Goal: Transaction & Acquisition: Purchase product/service

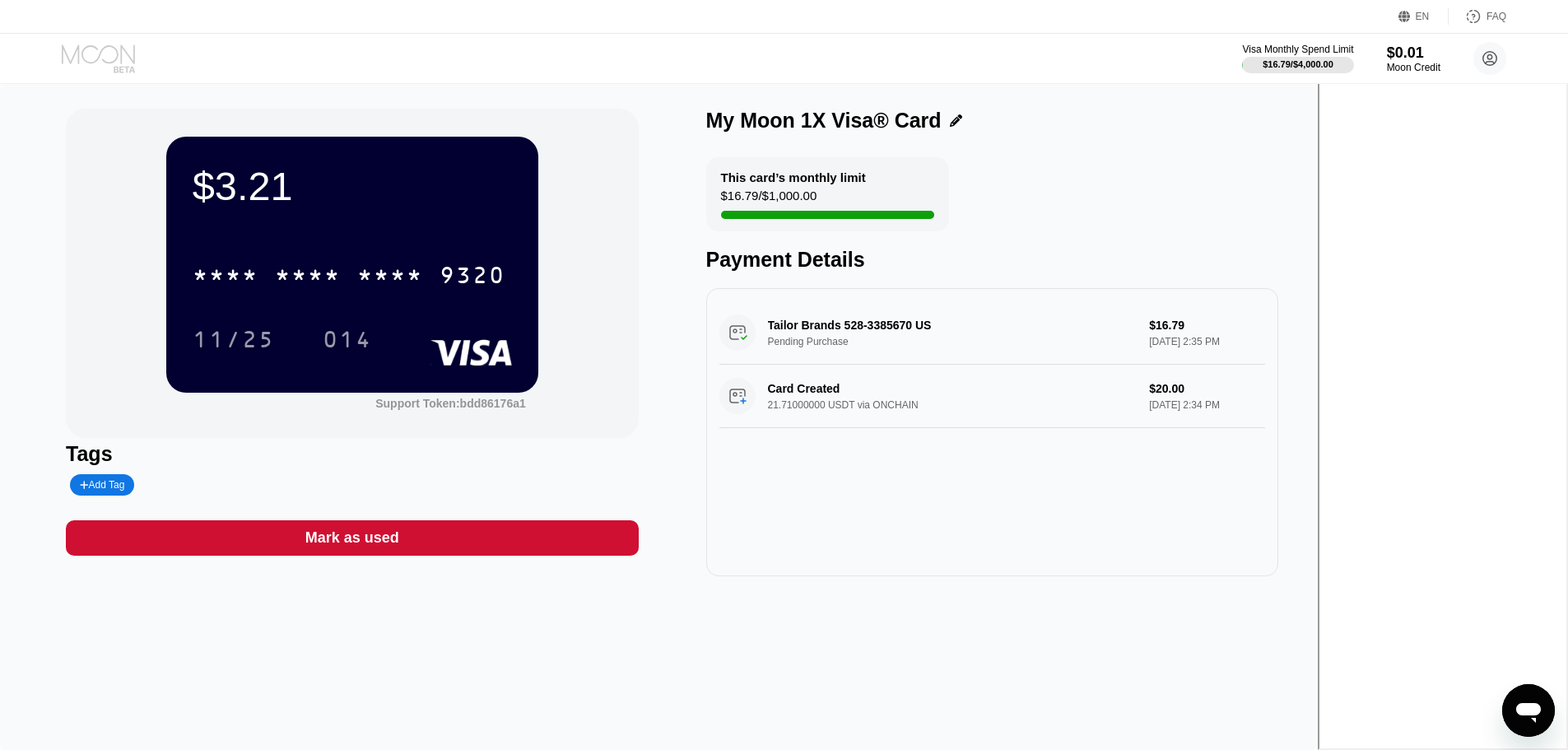
drag, startPoint x: 79, startPoint y: 56, endPoint x: 568, endPoint y: 67, distance: 489.1
click at [568, 67] on div "Visa Monthly Spend Limit $16.79 / $4,000.00 $0.01 Moon Credit [PERSON_NAME] [EM…" at bounding box center [784, 58] width 1568 height 49
click at [97, 70] on icon at bounding box center [99, 58] width 77 height 29
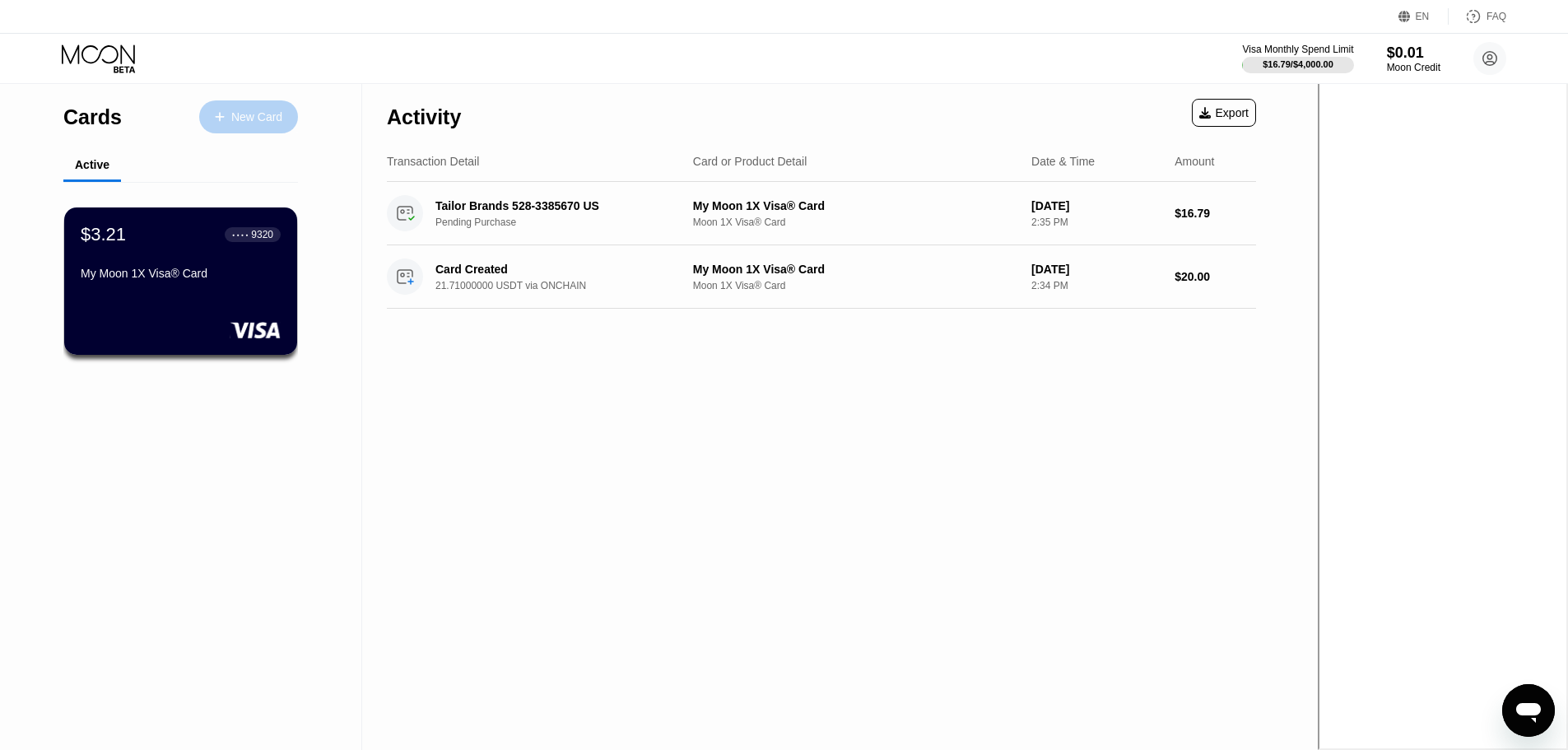
click at [257, 114] on div "New Card" at bounding box center [257, 118] width 51 height 14
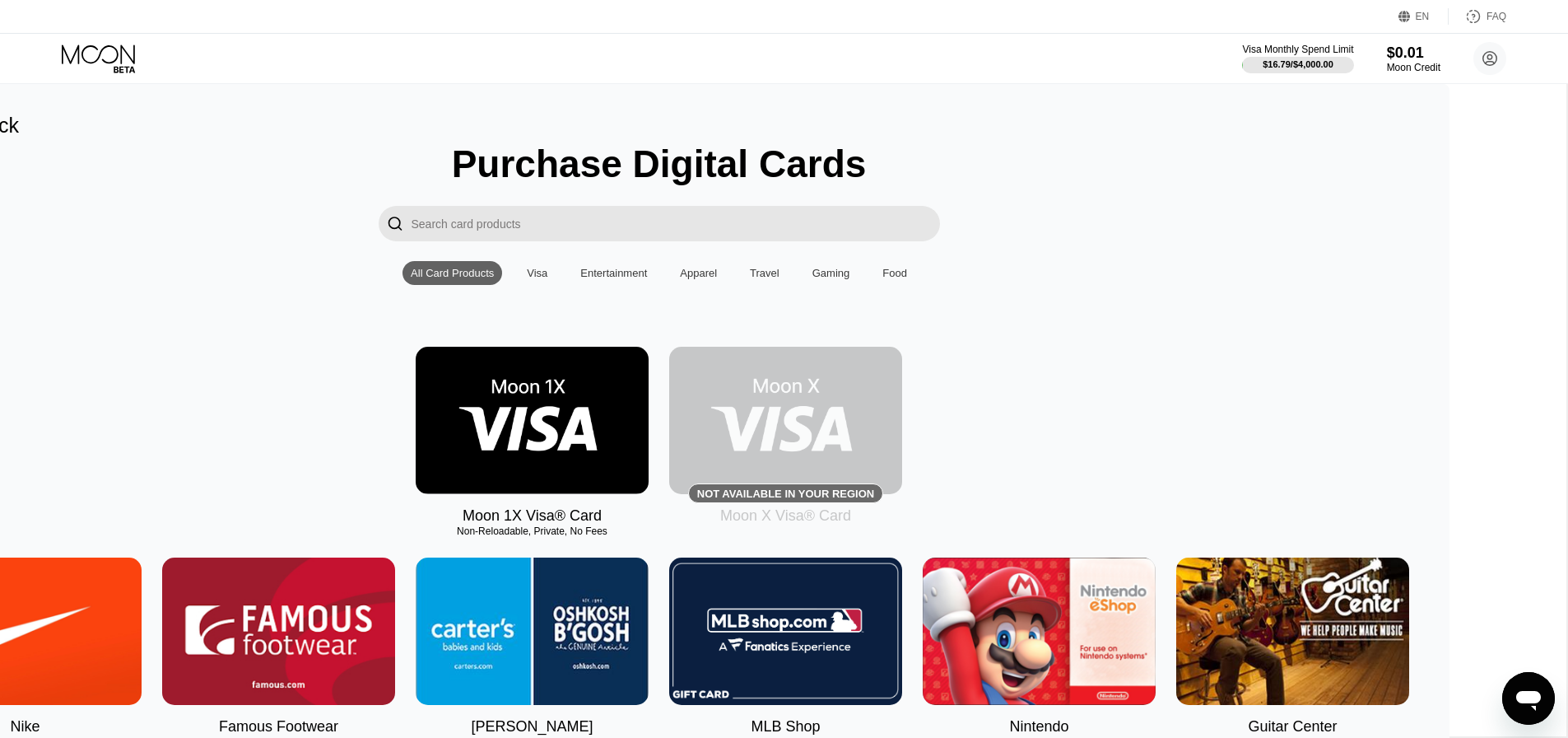
click at [649, 407] on img at bounding box center [532, 420] width 233 height 148
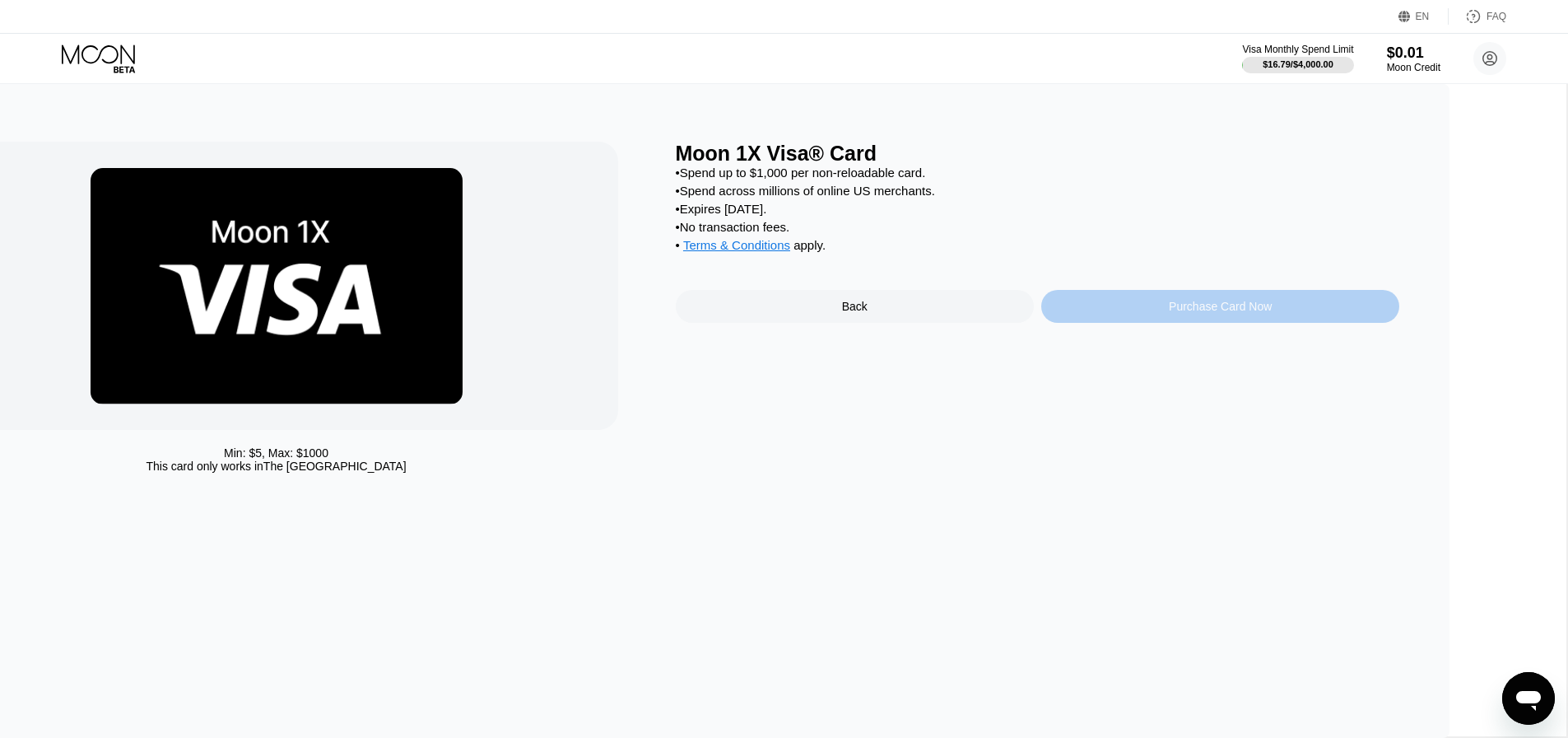
click at [1228, 322] on div "Purchase Card Now" at bounding box center [1221, 306] width 359 height 33
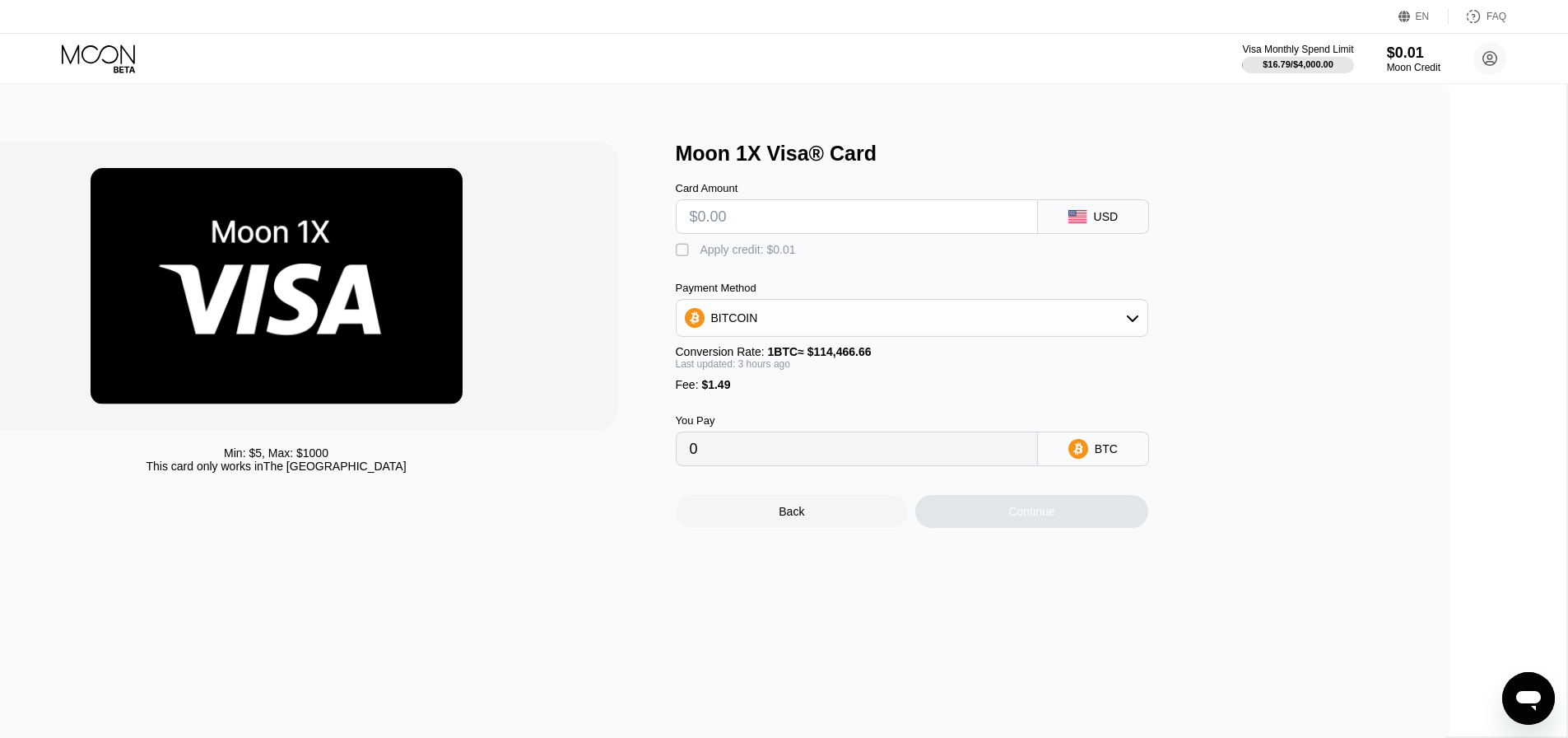
click at [911, 232] on input "text" at bounding box center [857, 217] width 334 height 33
type input "$25"
type input "0.00003051"
type input "$250"
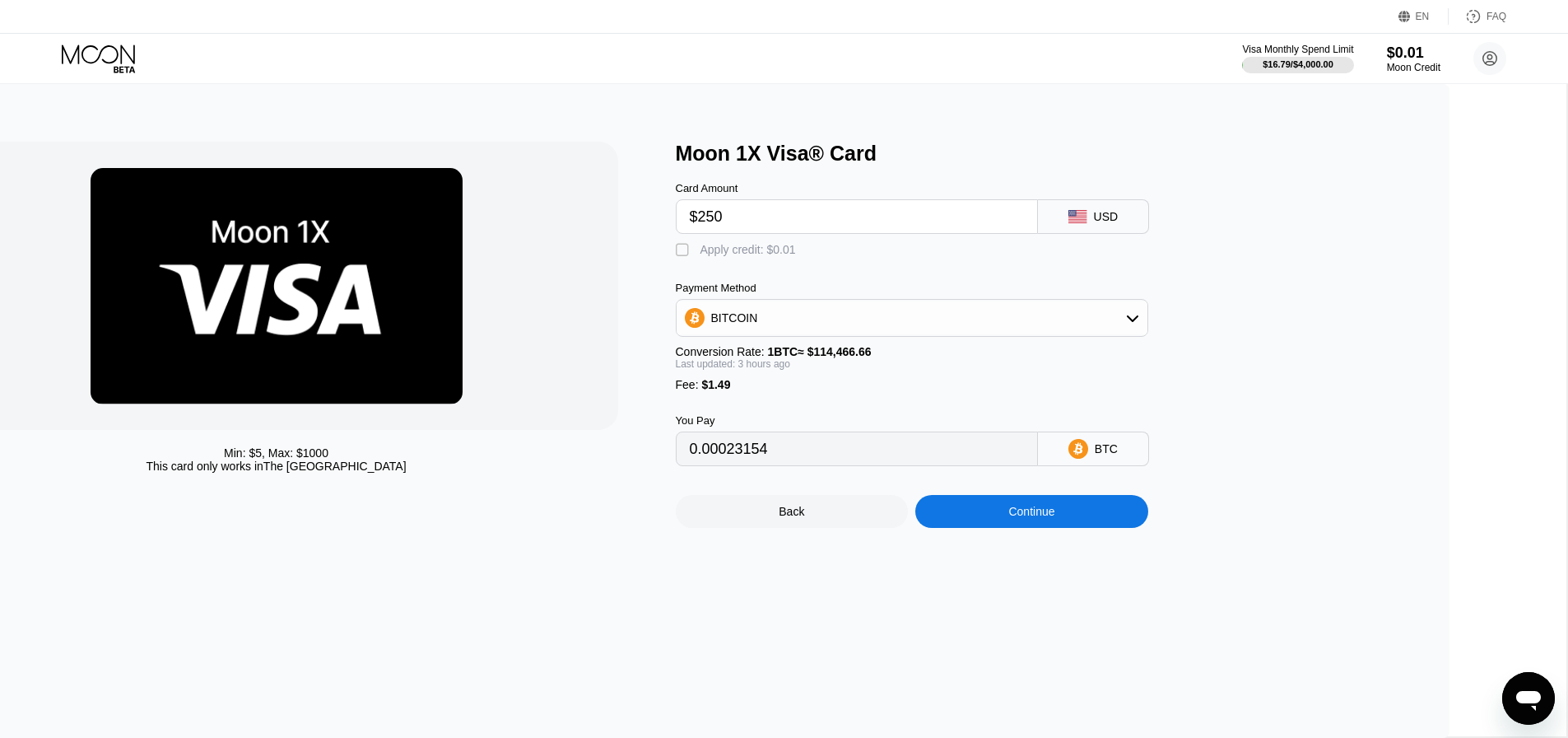
type input "0.00219811"
click at [905, 229] on input "$250" at bounding box center [857, 217] width 334 height 33
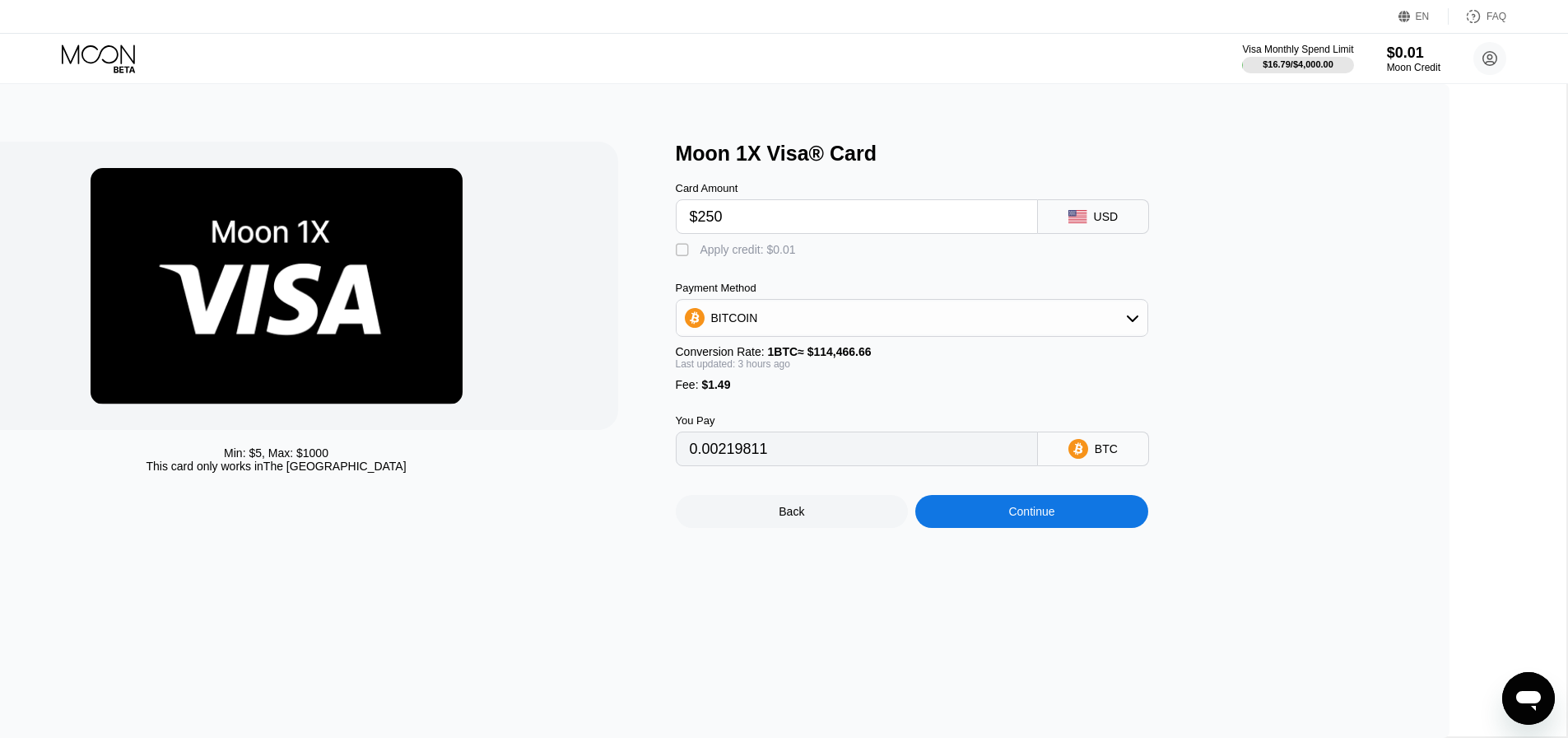
click at [905, 229] on input "$250" at bounding box center [857, 217] width 334 height 33
click at [911, 225] on input "$250" at bounding box center [857, 217] width 334 height 33
click at [911, 225] on input "$250" at bounding box center [857, 217] width 334 height 33
click at [912, 222] on input "$250" at bounding box center [857, 217] width 334 height 33
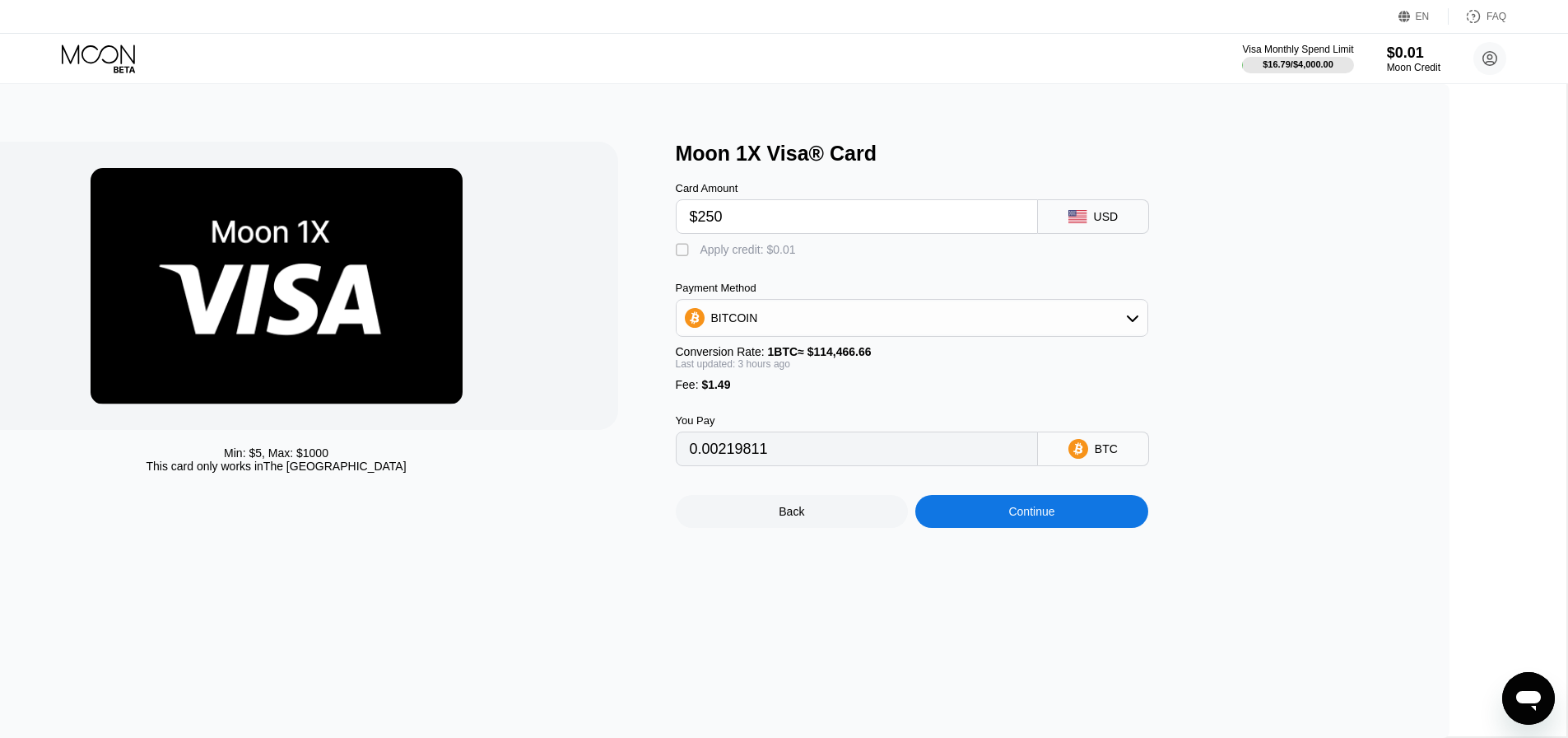
click at [912, 222] on input "$250" at bounding box center [857, 217] width 334 height 33
click at [839, 211] on input "$250" at bounding box center [857, 217] width 334 height 33
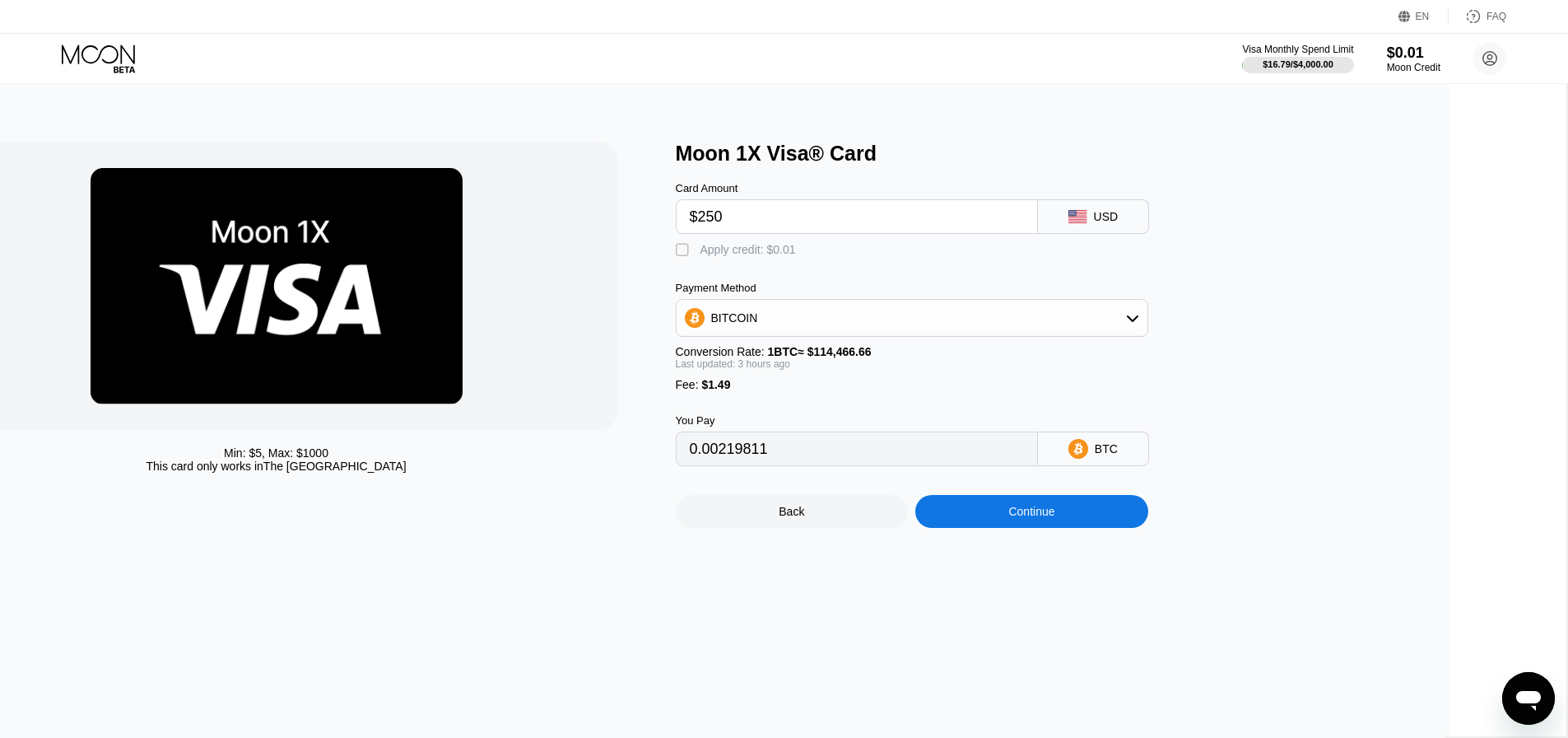
click at [870, 213] on input "$250" at bounding box center [857, 217] width 334 height 33
type input "$5"
type input "0.00005673"
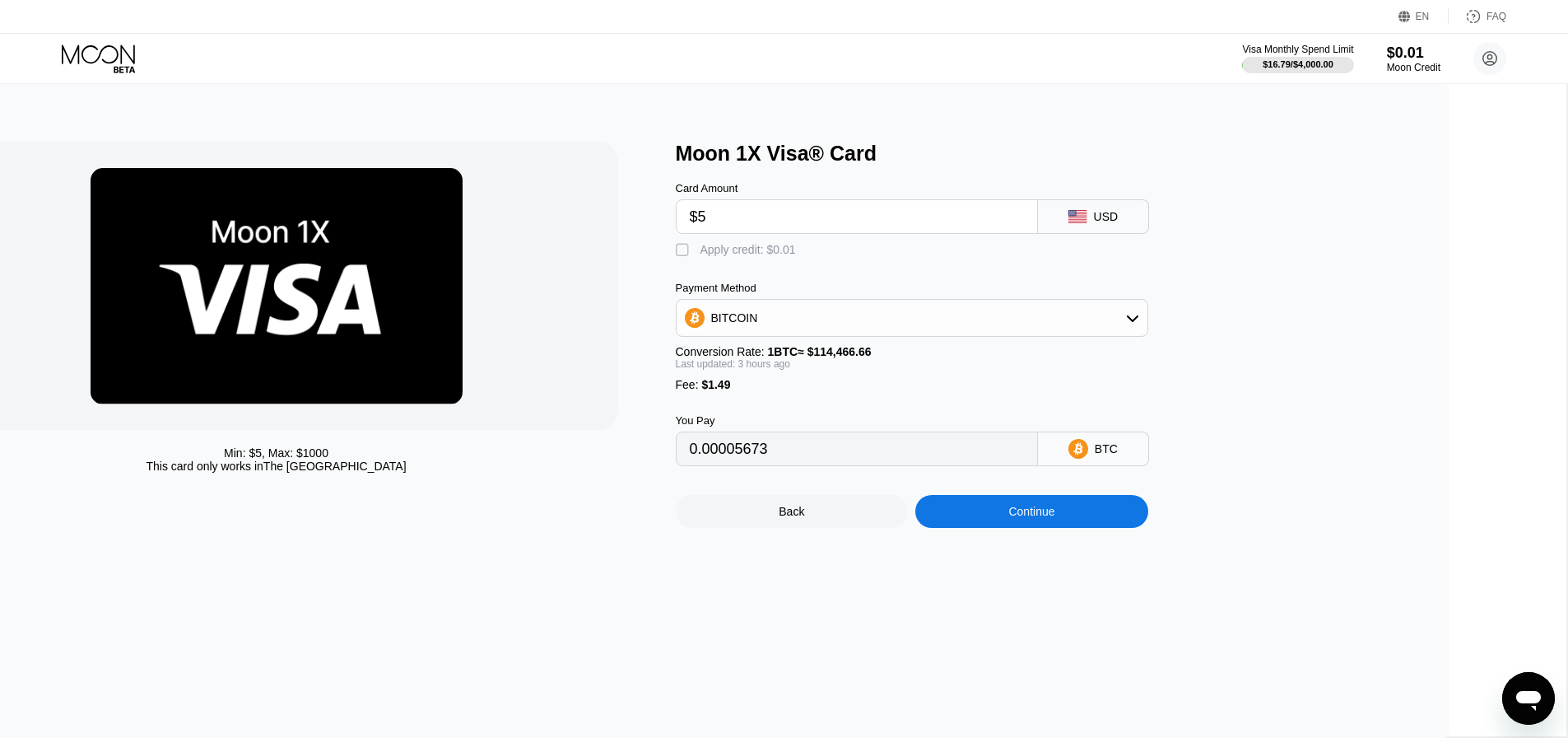
type input "$50"
type input "0.00045004"
type input "$500"
type input "0.00438319"
type input "$500"
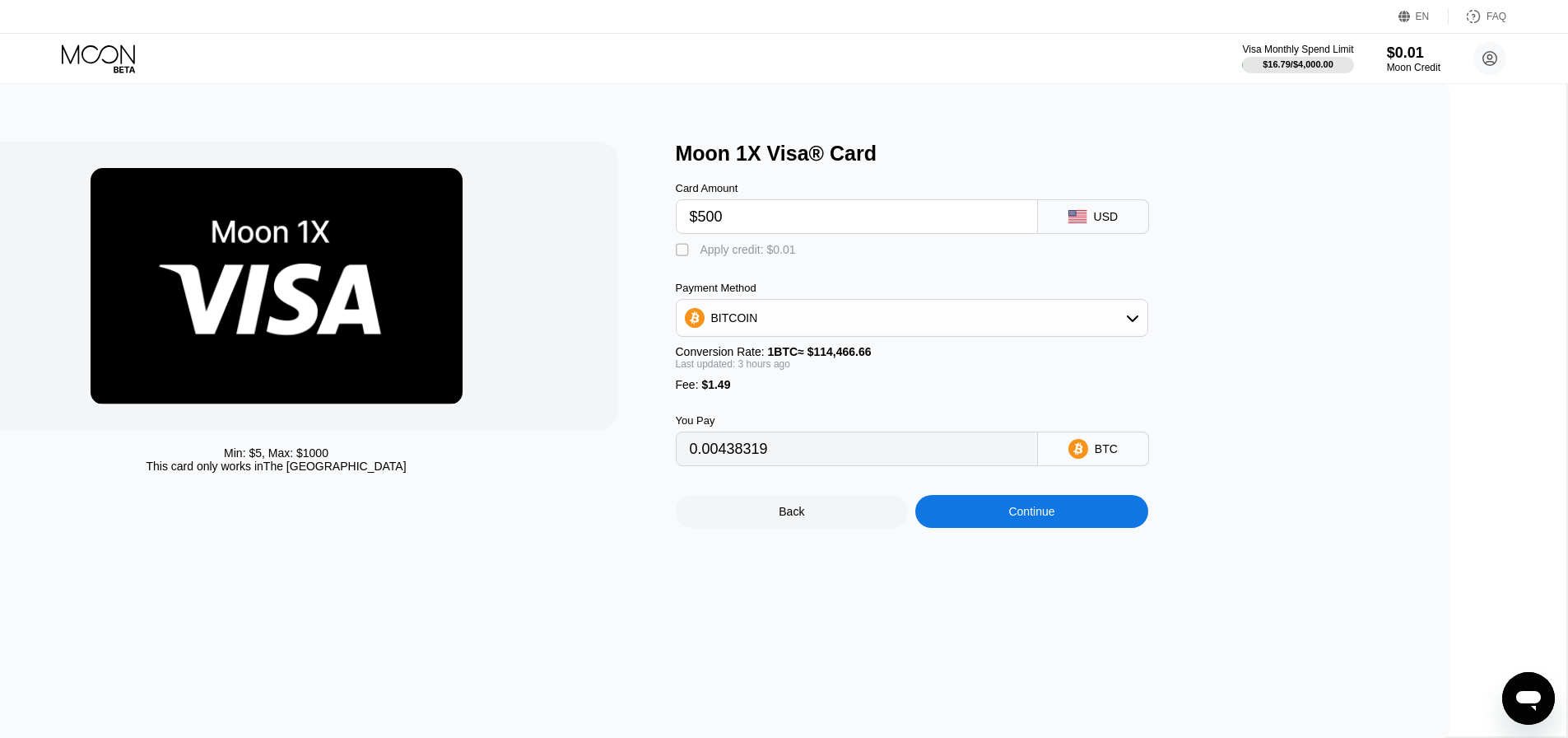
click at [893, 334] on div "BITCOIN" at bounding box center [911, 318] width 471 height 33
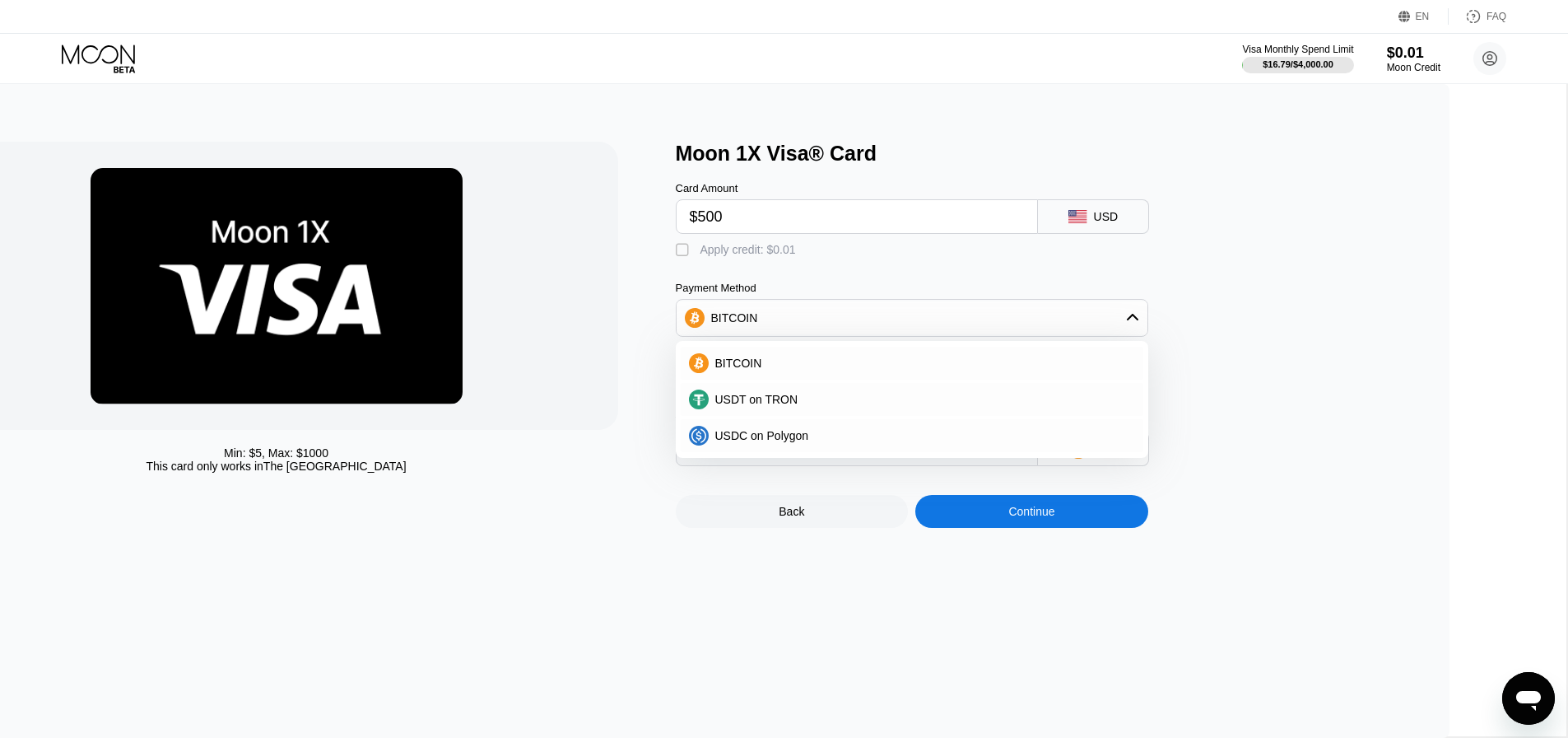
click at [856, 214] on input "$500" at bounding box center [857, 217] width 334 height 33
click at [815, 218] on input "$500" at bounding box center [857, 217] width 334 height 33
click at [919, 406] on div "USDT on TRON" at bounding box center [923, 399] width 427 height 13
type input "506.56"
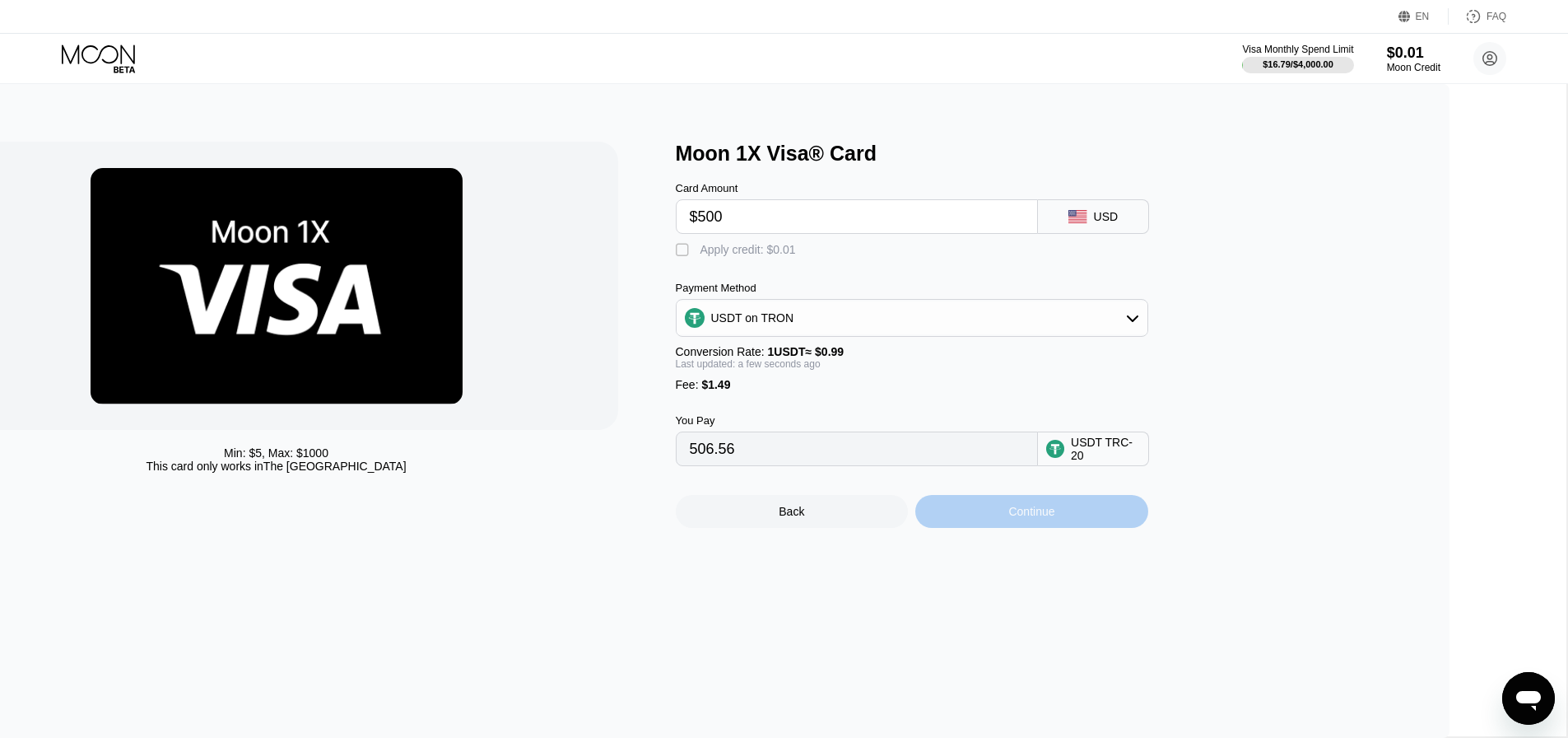
drag, startPoint x: 1140, startPoint y: 537, endPoint x: 933, endPoint y: 624, distance: 224.5
click at [933, 624] on div "Min: $ 5 , Max: $ 1000 This card only works in The United States Moon 1X Visa® …" at bounding box center [659, 410] width 1581 height 654
click at [831, 222] on input "$500" at bounding box center [857, 217] width 334 height 33
click at [825, 219] on input "$500" at bounding box center [857, 217] width 334 height 33
drag, startPoint x: 826, startPoint y: 222, endPoint x: 893, endPoint y: 219, distance: 67.1
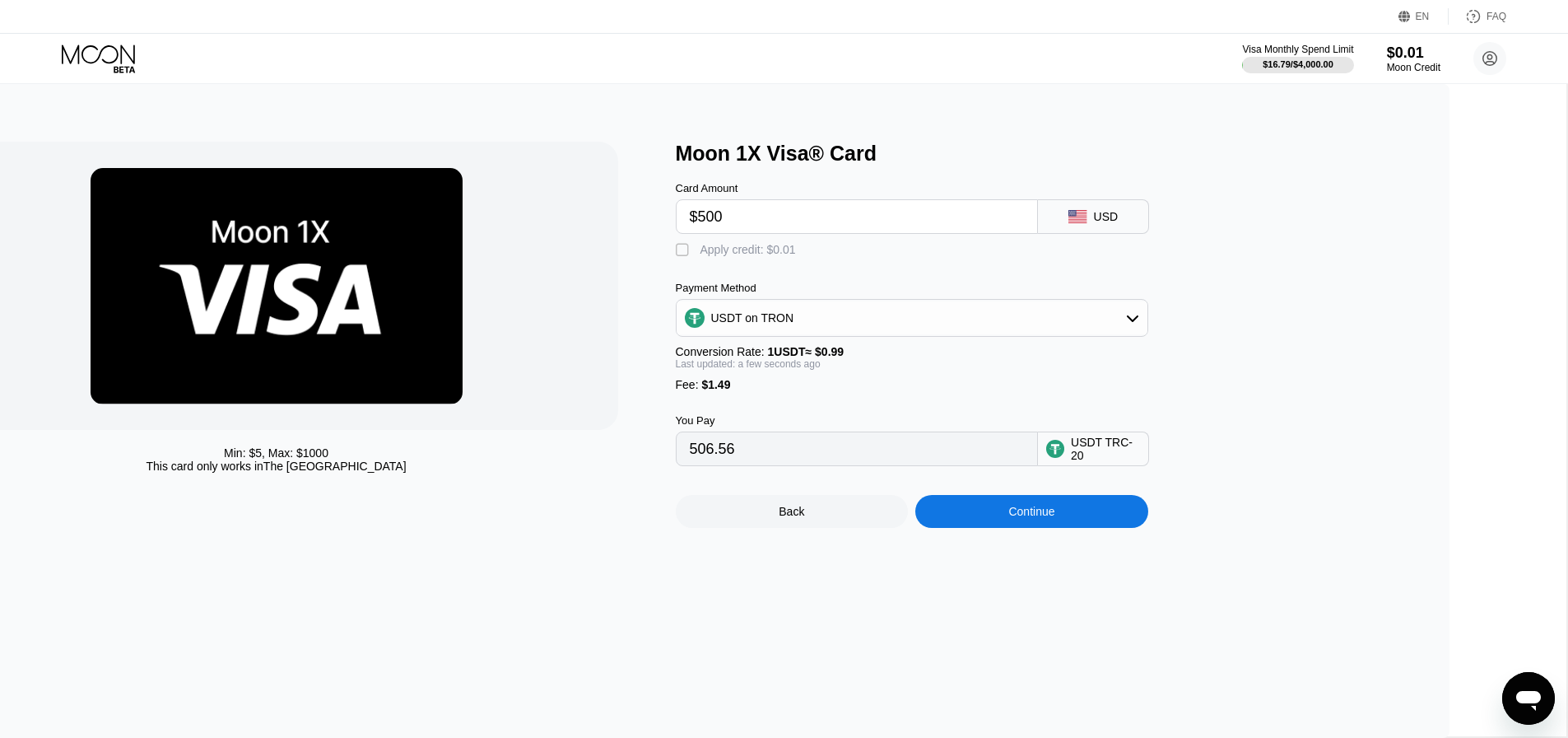
click at [893, 219] on input "$500" at bounding box center [857, 217] width 334 height 33
type input "$4"
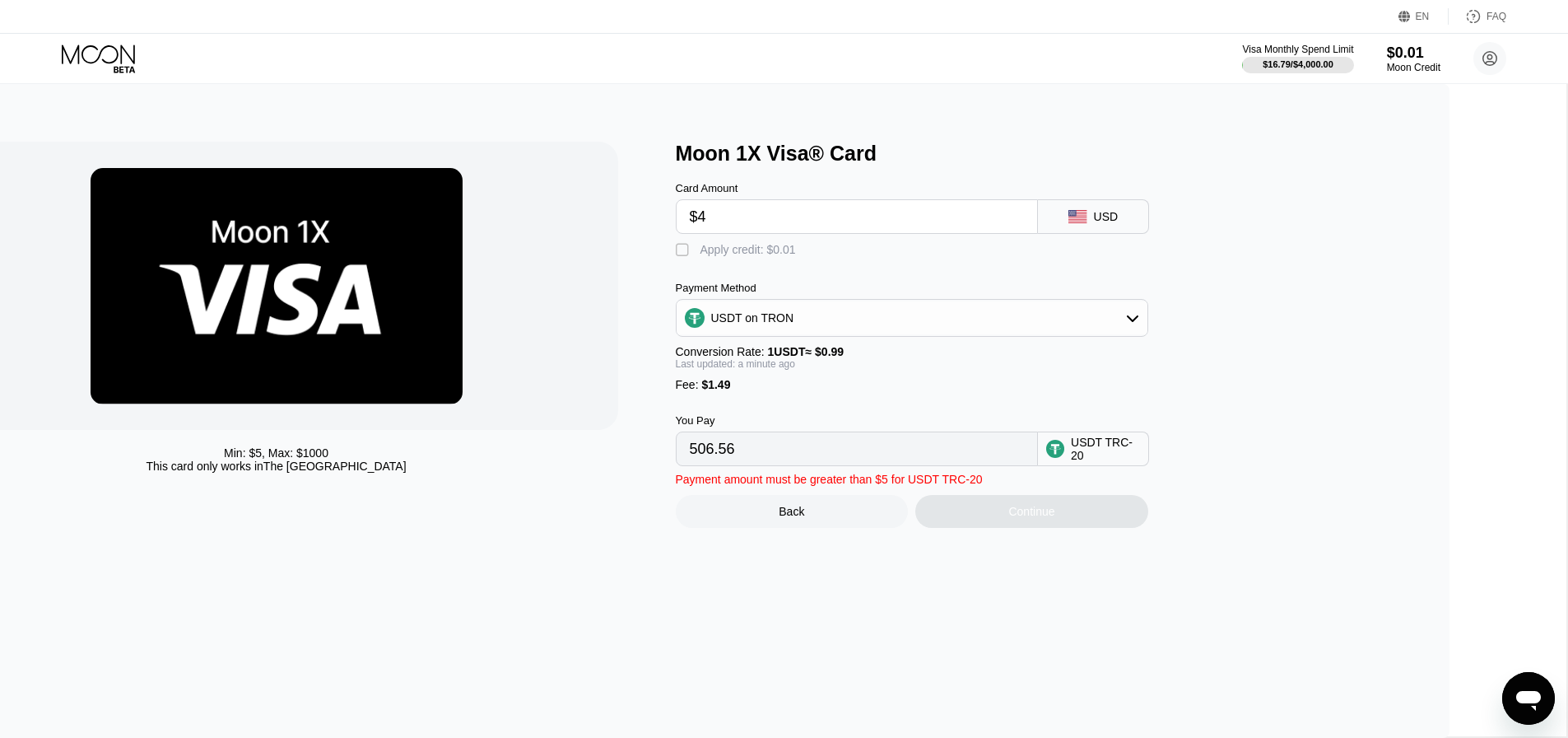
type input "5.55"
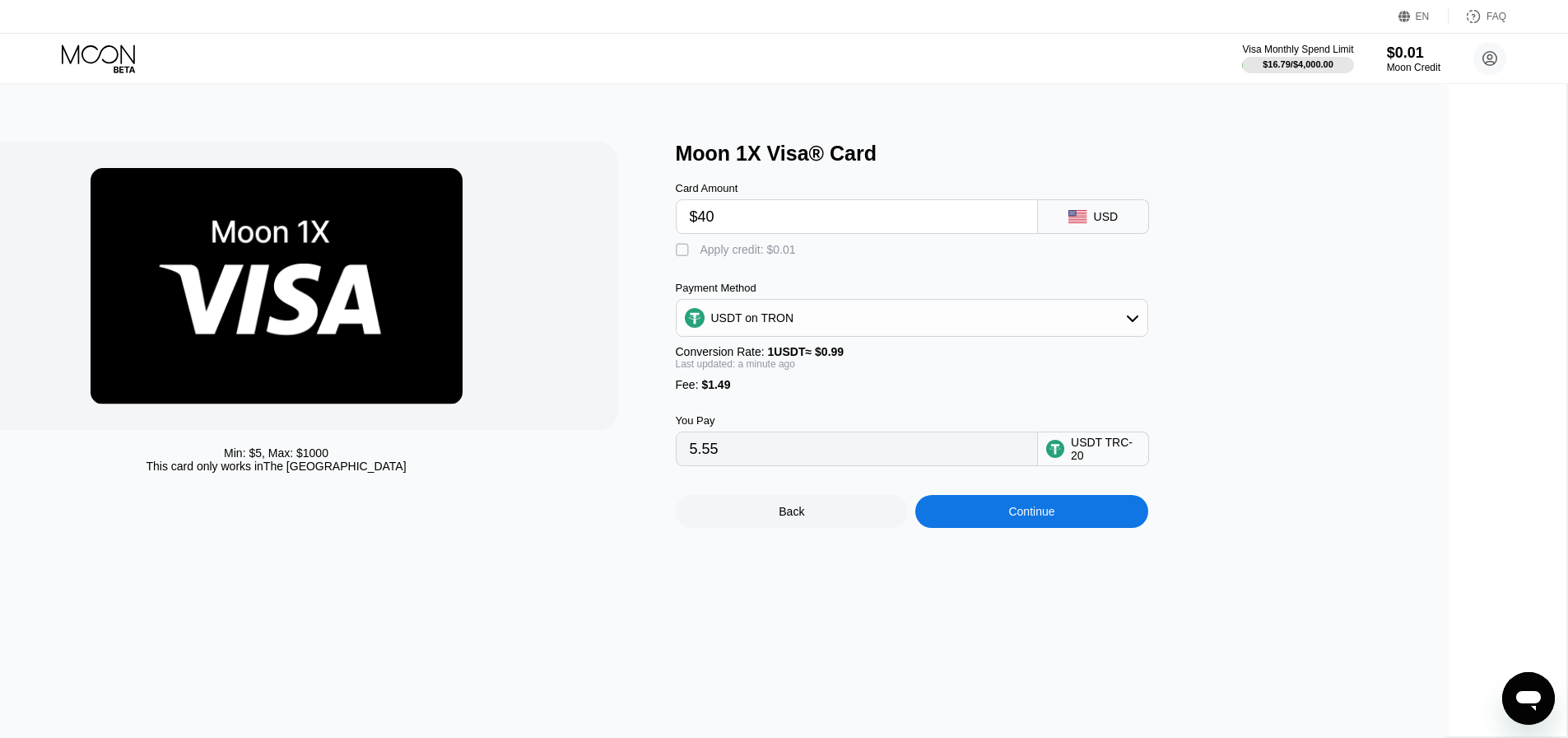
type input "$400"
type input "405.55"
type input "$400"
click at [1205, 658] on div "Min: $ 5 , Max: $ 1000 This card only works in The United States Moon 1X Visa® …" at bounding box center [659, 410] width 1581 height 654
click at [1104, 510] on div "Back Continue" at bounding box center [939, 496] width 527 height 61
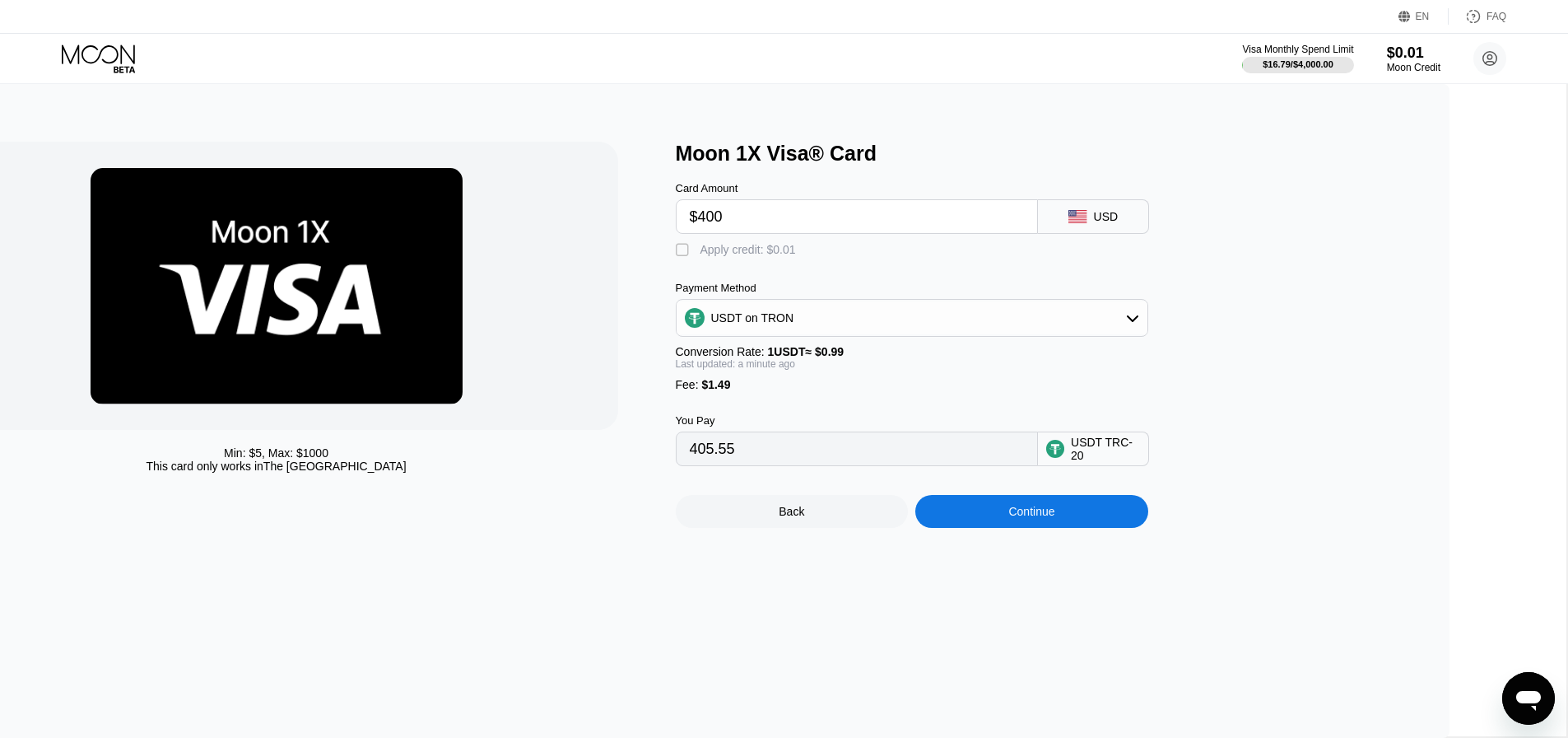
click at [1130, 525] on div "Continue" at bounding box center [1032, 512] width 233 height 33
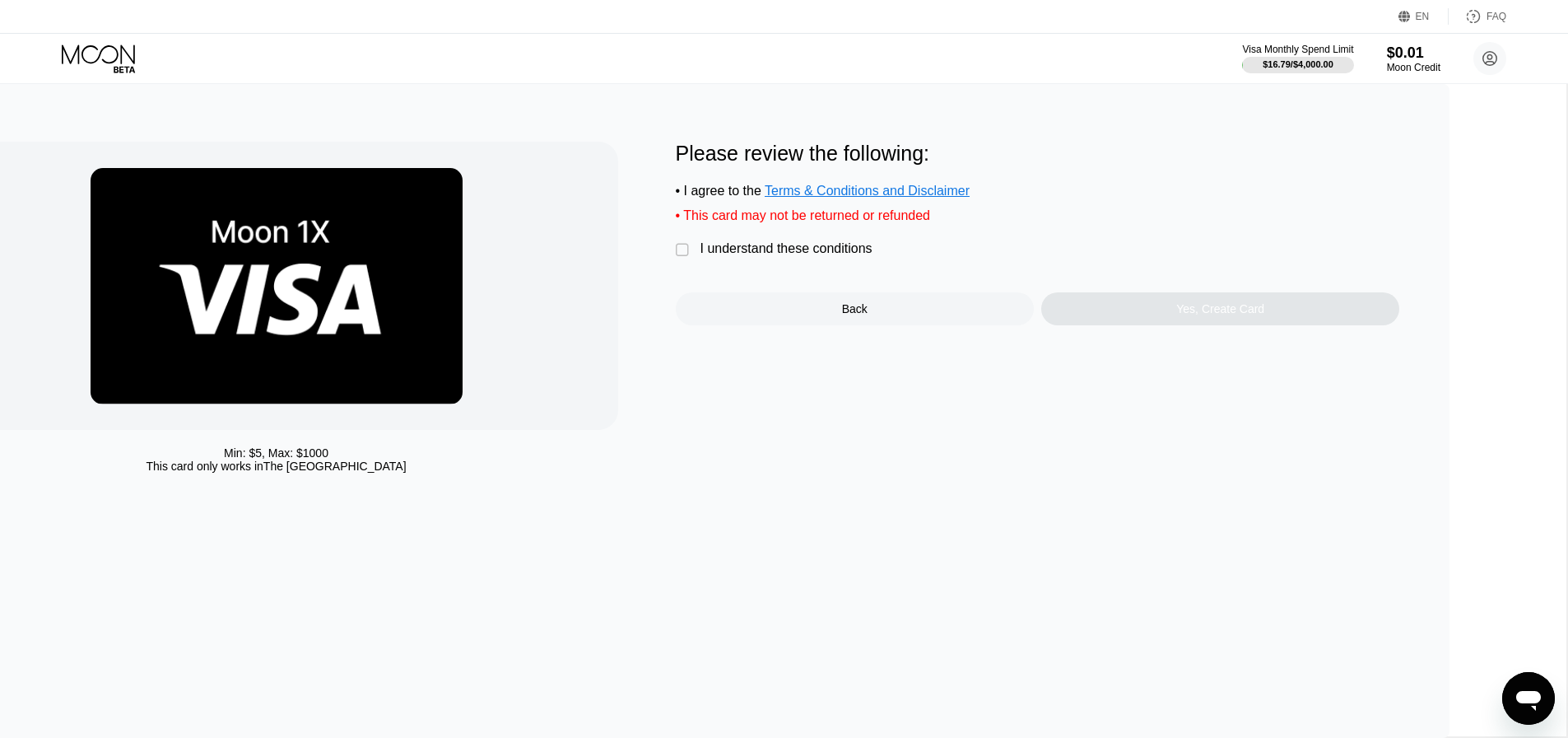
click at [873, 256] on div "I understand these conditions" at bounding box center [786, 248] width 172 height 15
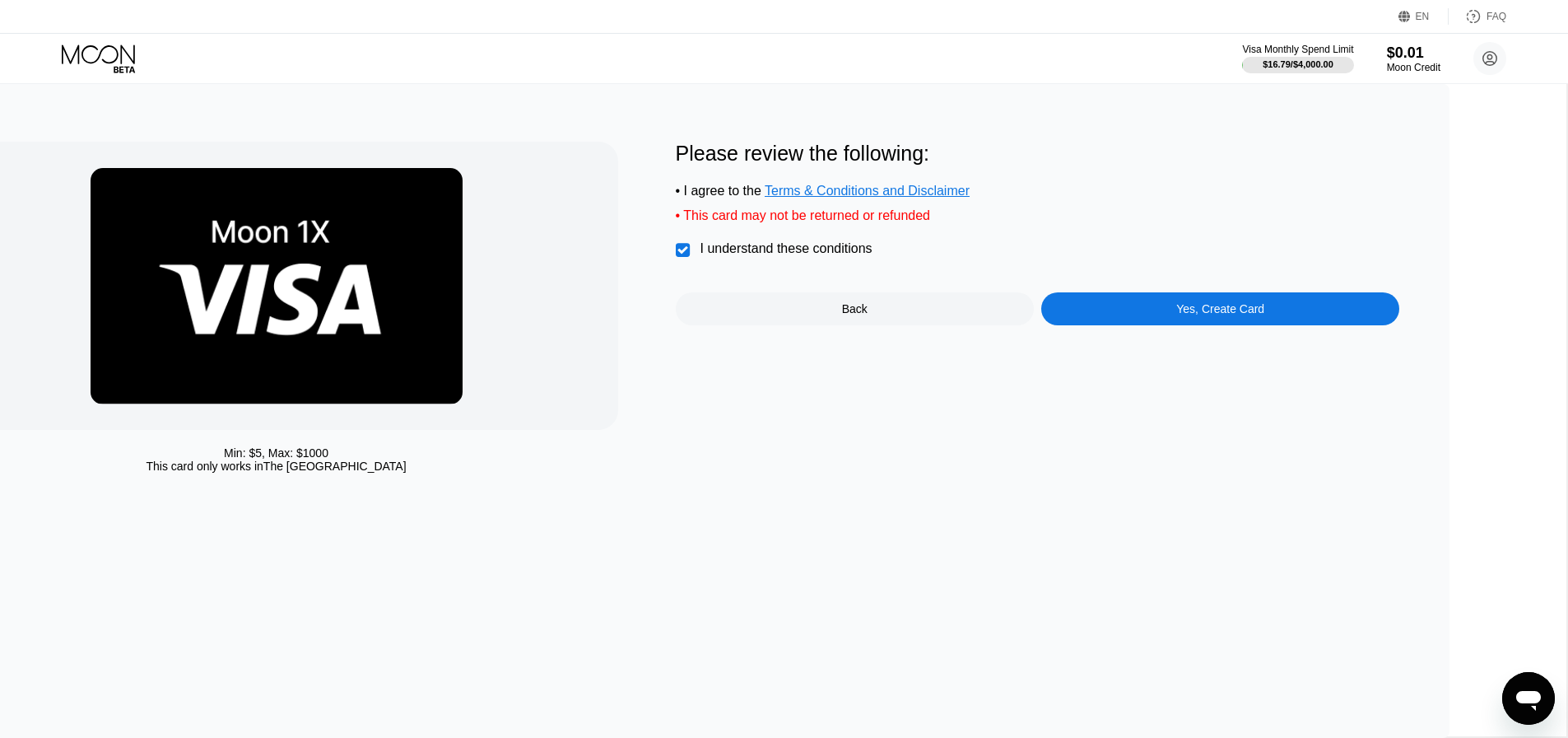
click at [1235, 325] on div "Yes, Create Card" at bounding box center [1221, 309] width 359 height 33
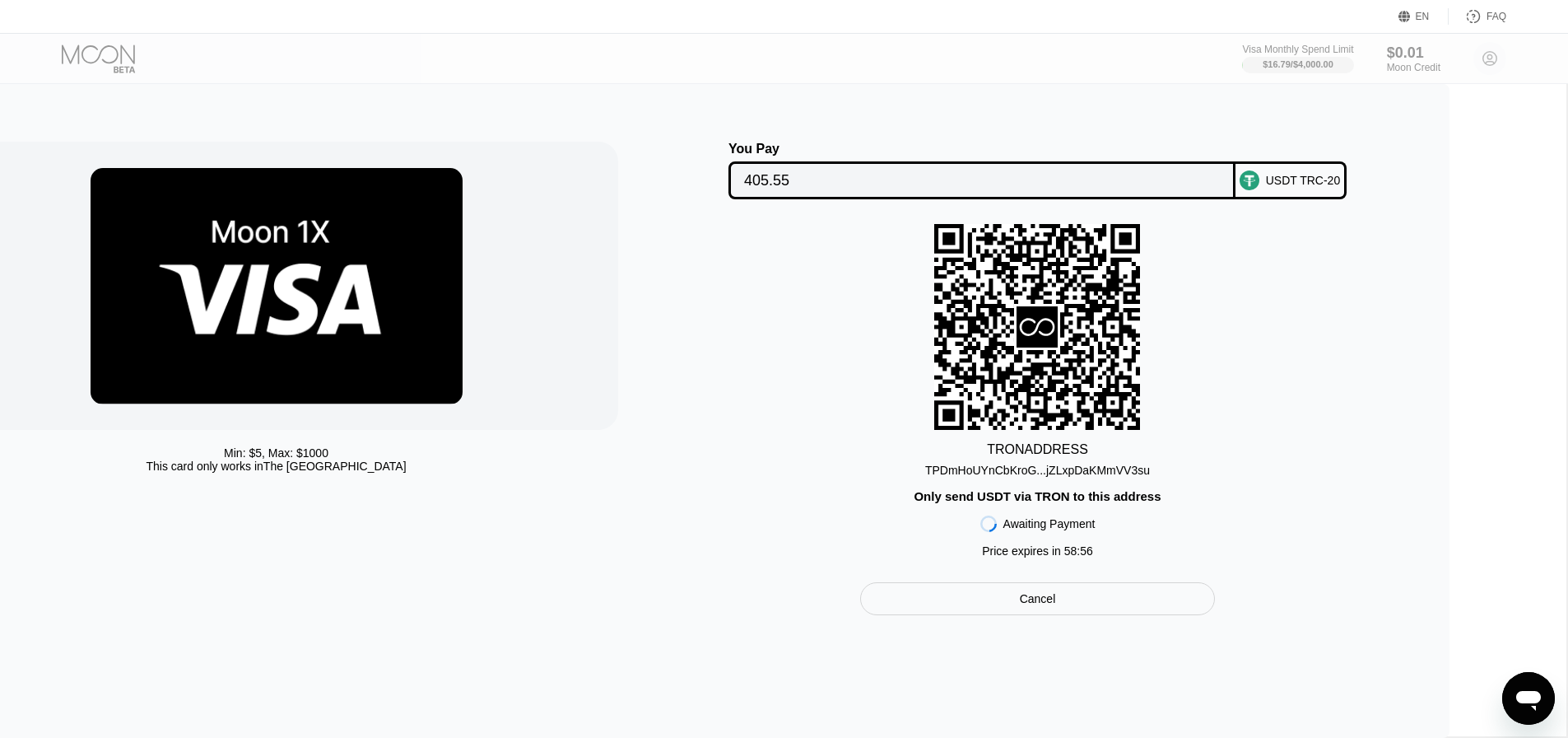
click at [994, 200] on div "405.55" at bounding box center [981, 181] width 507 height 38
click at [1150, 468] on div "TPDmHoUYnCbKroG...jZLxpDaKMmVV3su" at bounding box center [1038, 470] width 225 height 13
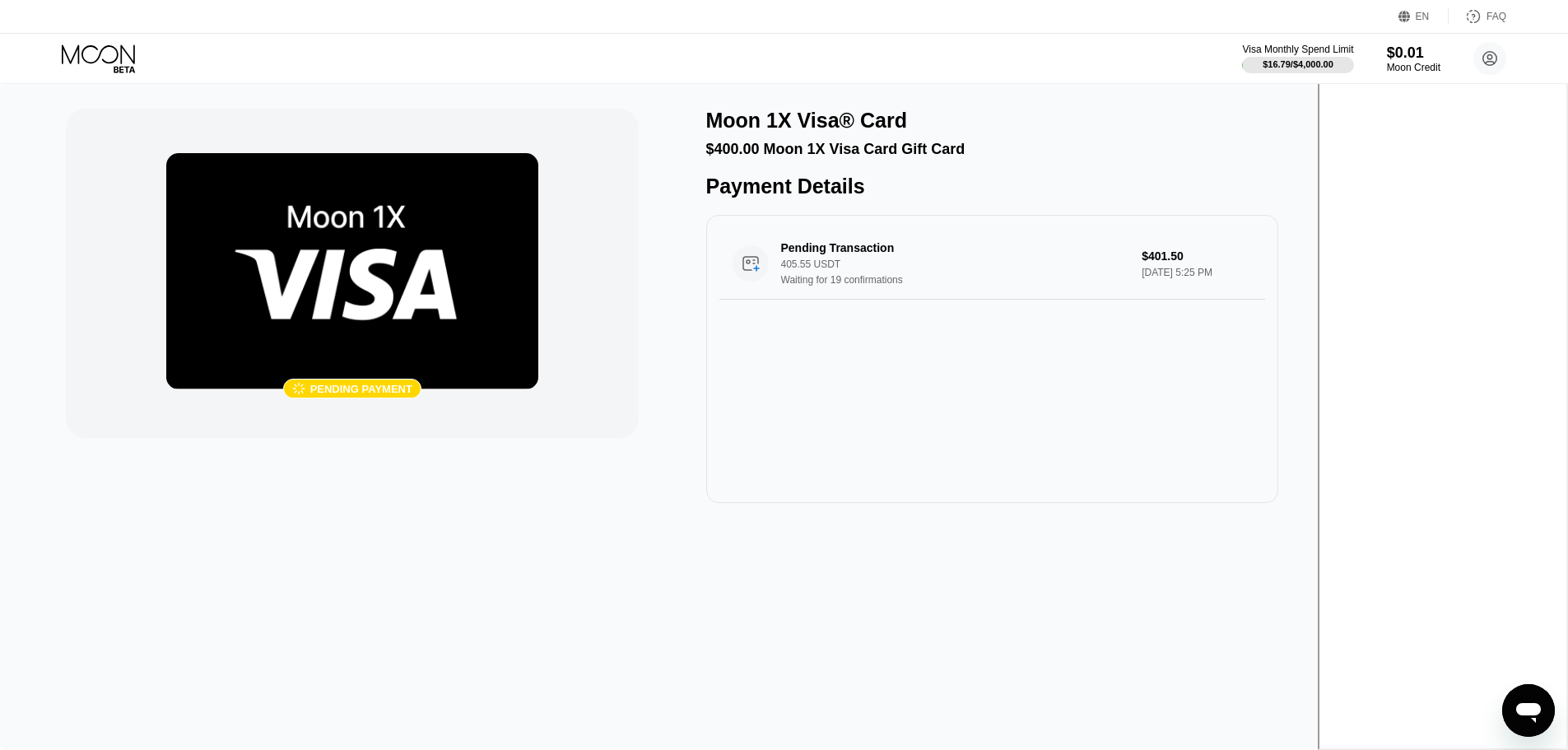
click at [111, 49] on icon at bounding box center [99, 58] width 77 height 29
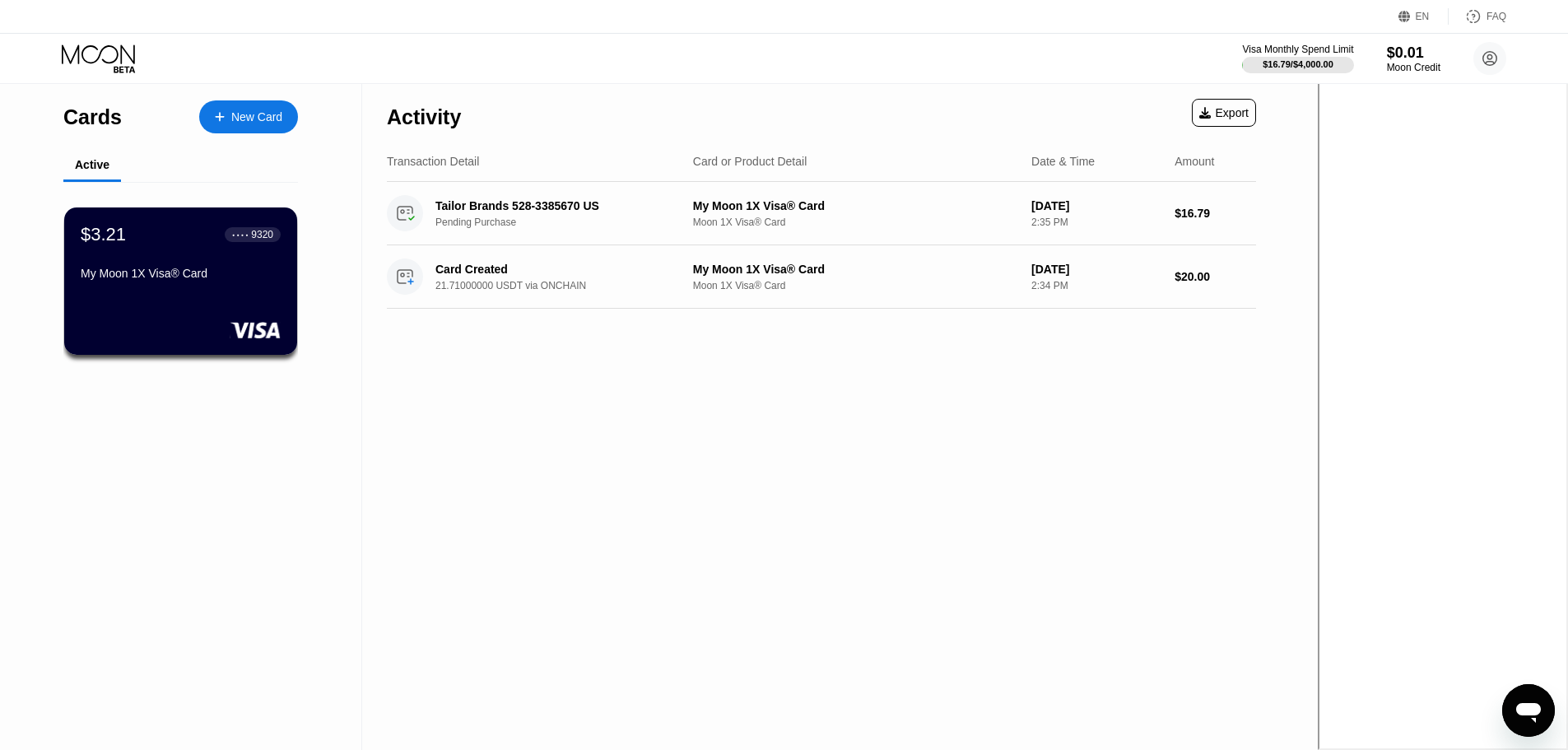
click at [105, 167] on div "Active" at bounding box center [92, 164] width 35 height 13
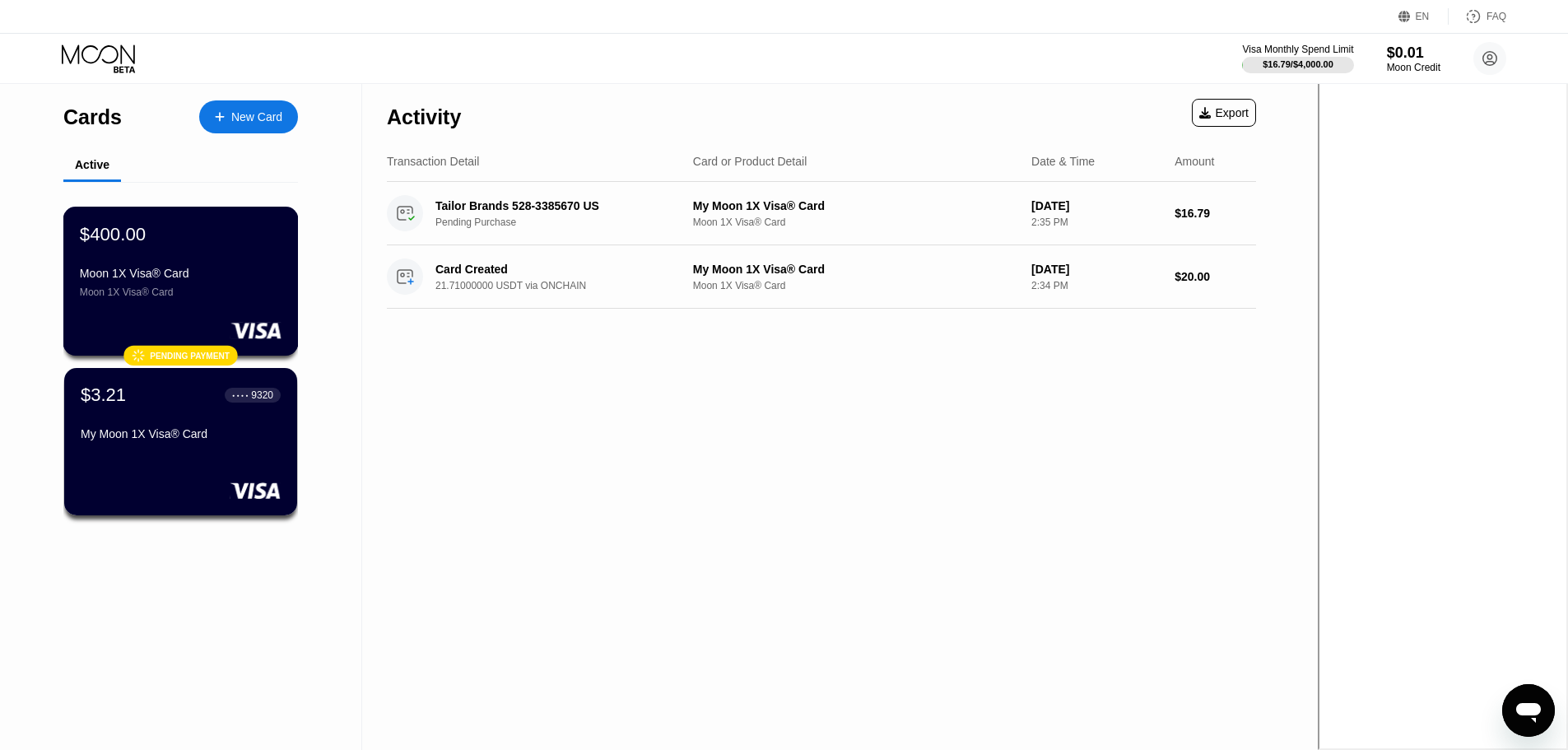
click at [139, 255] on div "$400.00 Moon 1X Visa® Card Moon 1X Visa® Card" at bounding box center [180, 260] width 201 height 75
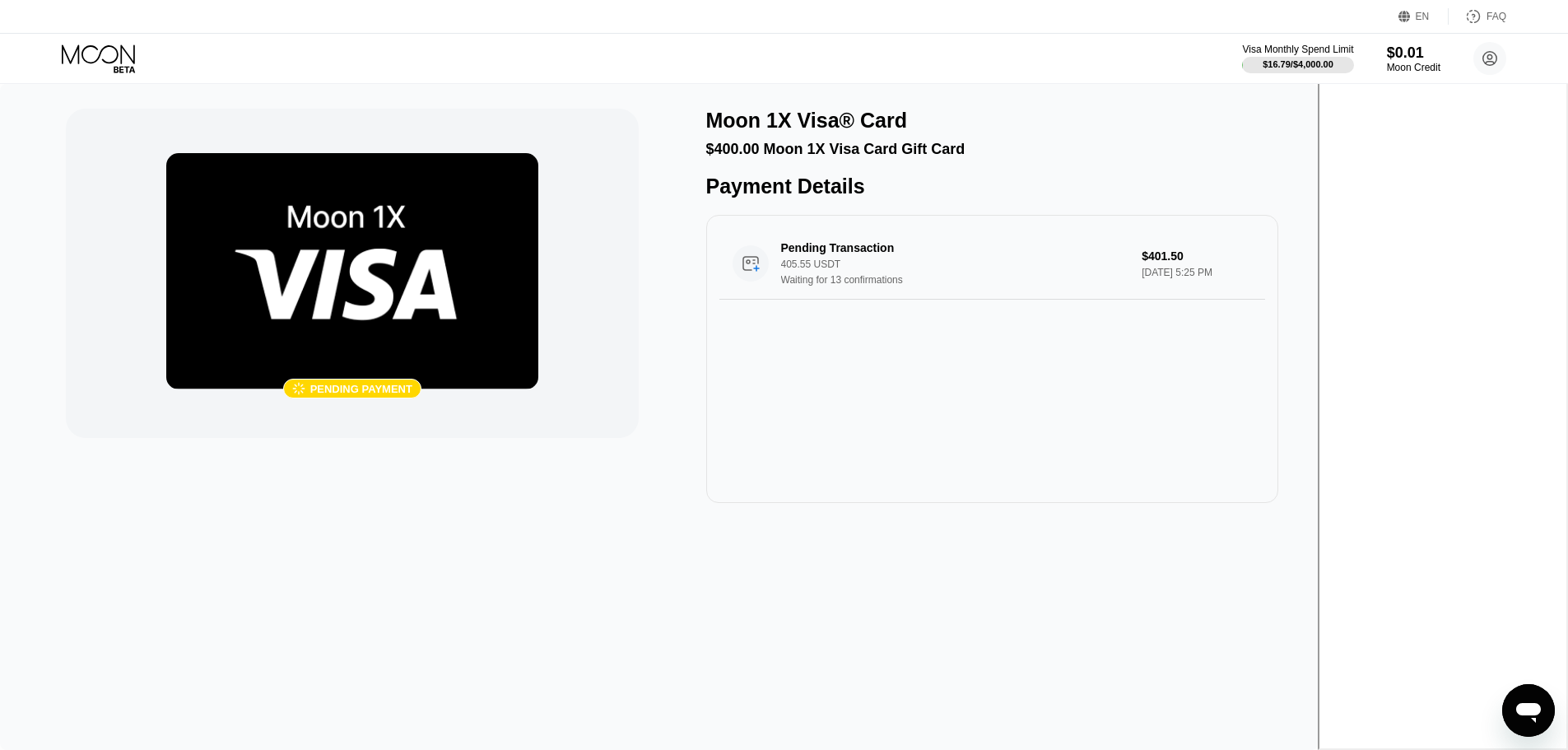
click at [427, 267] on img at bounding box center [352, 271] width 372 height 237
click at [494, 350] on img at bounding box center [352, 271] width 372 height 237
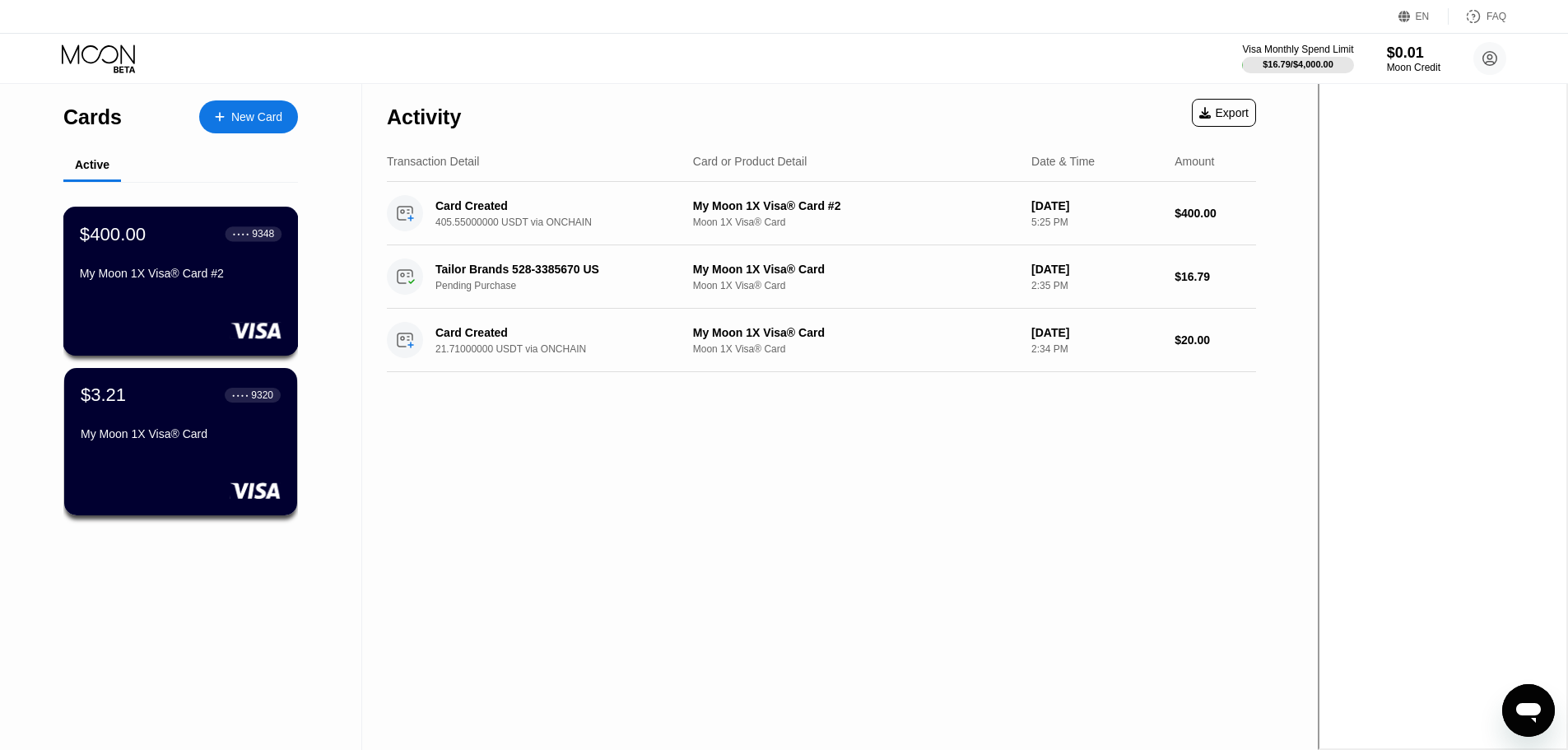
click at [180, 280] on div "My Moon 1X Visa® Card #2" at bounding box center [180, 273] width 201 height 13
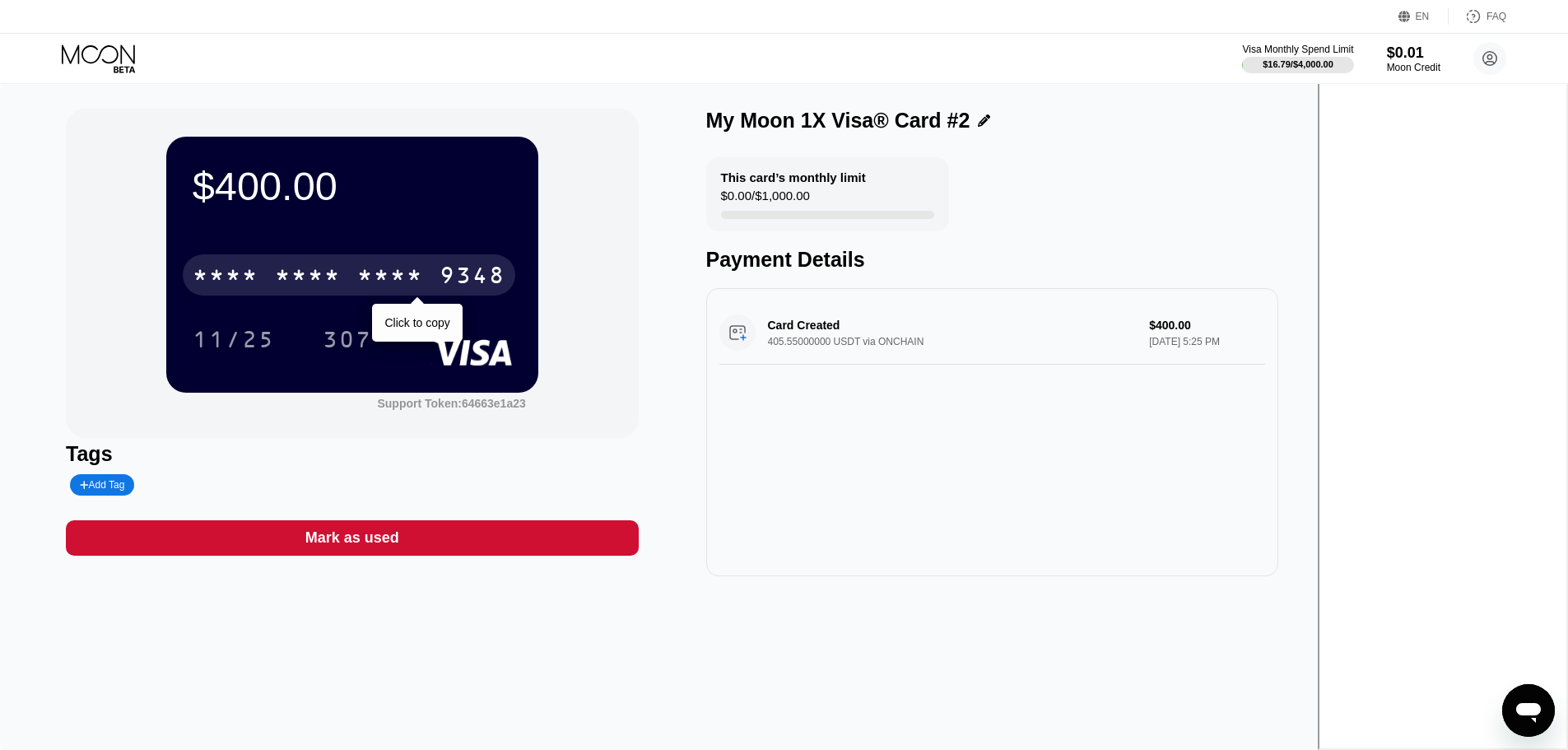
click at [429, 264] on div "* * * * * * * * * * * * 9348" at bounding box center [349, 275] width 333 height 41
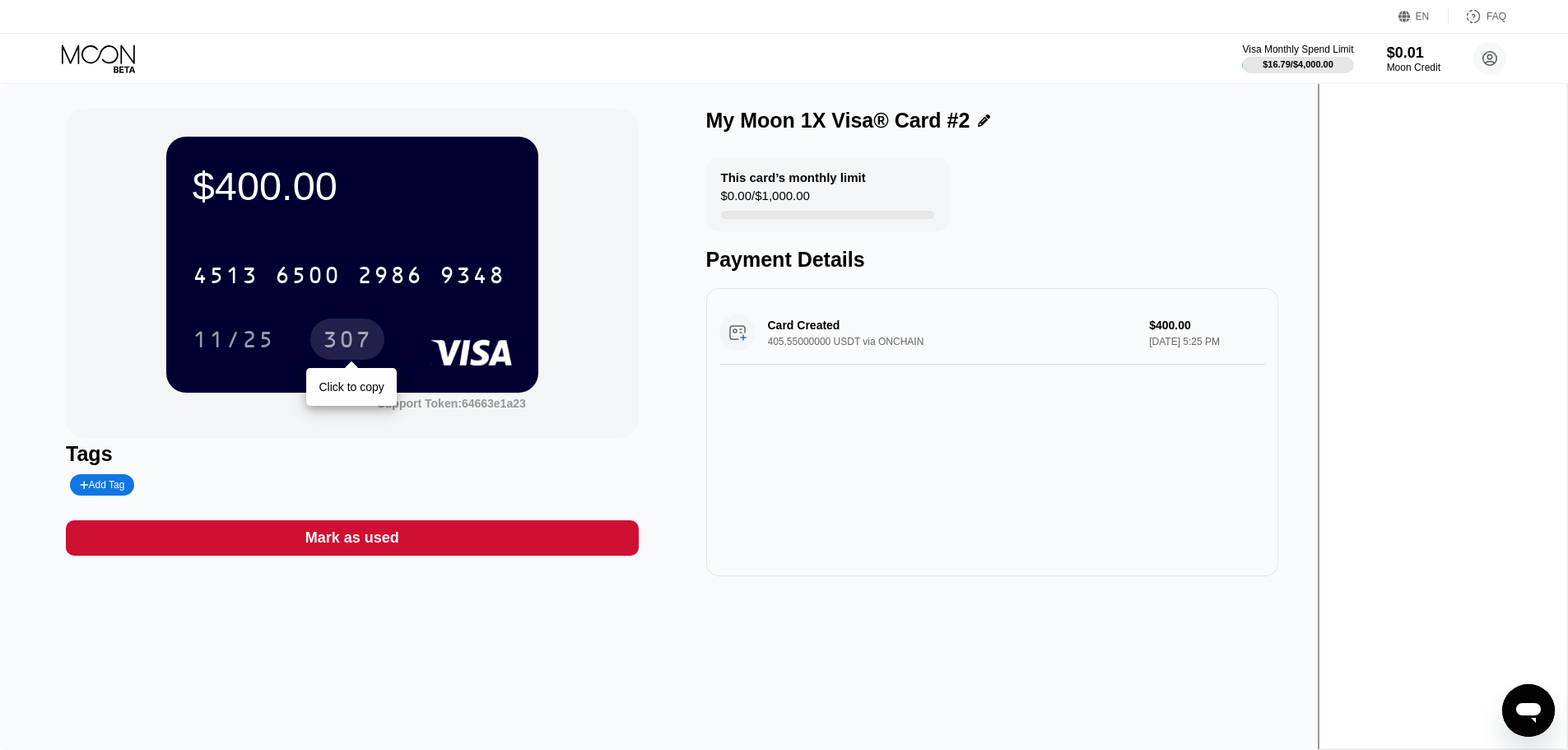
click at [372, 340] on div "307" at bounding box center [347, 341] width 49 height 26
